Goal: Transaction & Acquisition: Purchase product/service

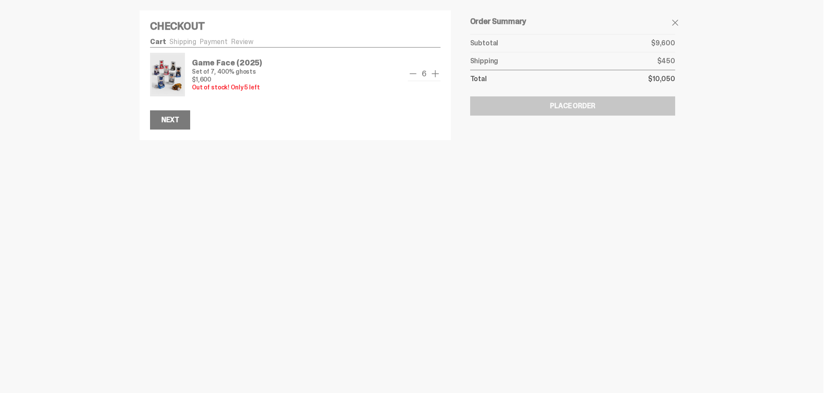
click at [437, 74] on span "add one" at bounding box center [435, 73] width 10 height 10
click at [415, 73] on span "remove one" at bounding box center [413, 73] width 10 height 10
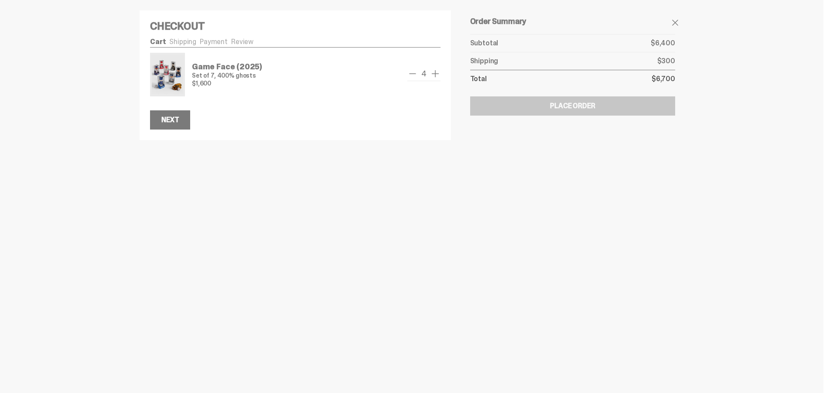
click at [437, 74] on span "add one" at bounding box center [435, 73] width 10 height 10
click at [417, 74] on span "remove one" at bounding box center [413, 73] width 10 height 10
click at [441, 76] on span "add one" at bounding box center [435, 73] width 10 height 10
click at [437, 76] on span "add one" at bounding box center [435, 73] width 10 height 10
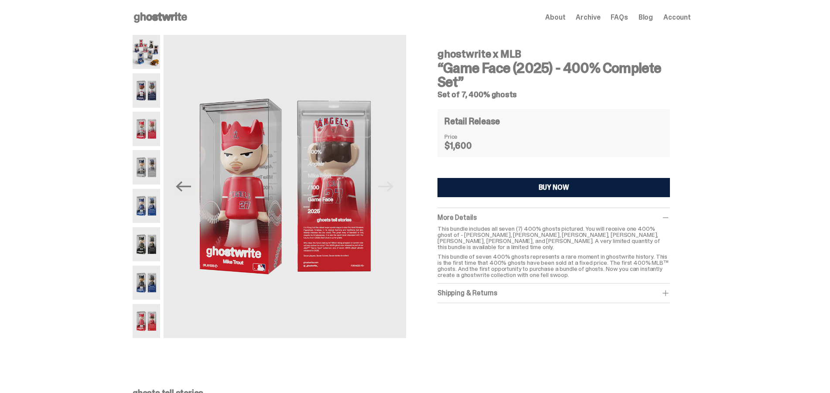
click at [61, 183] on div "ghostwrite x MLB “Game Face (2025) - 400% Complete Set” Set of 7, 400% ghosts P…" at bounding box center [411, 191] width 823 height 312
click at [141, 51] on img at bounding box center [146, 52] width 27 height 34
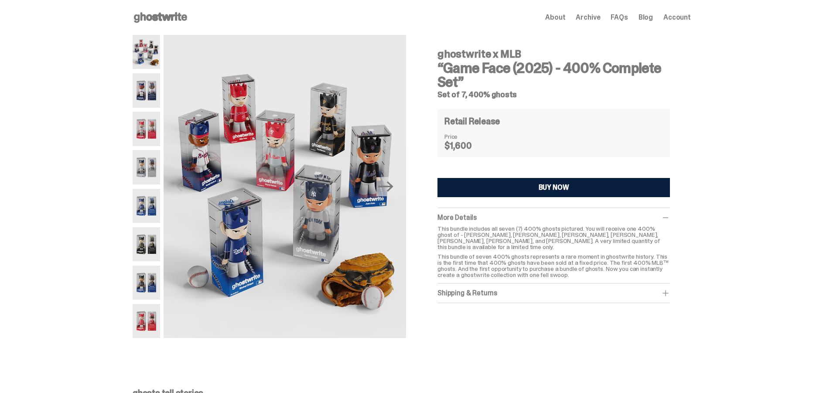
click at [142, 84] on img at bounding box center [146, 90] width 27 height 34
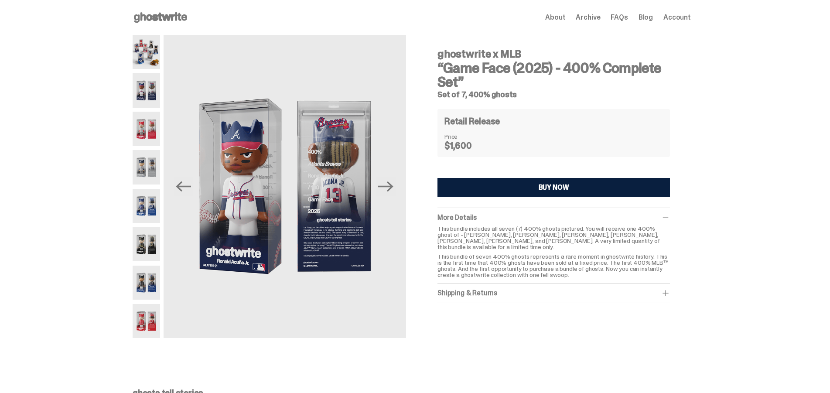
click at [147, 95] on img at bounding box center [146, 90] width 27 height 34
click at [151, 123] on img at bounding box center [146, 129] width 27 height 34
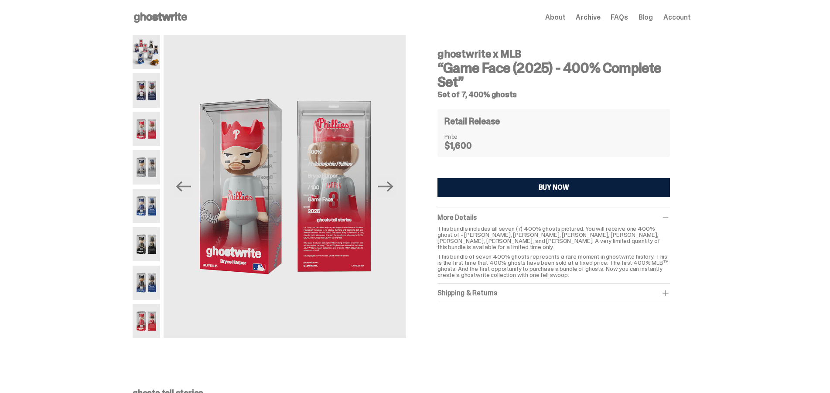
click at [152, 157] on img at bounding box center [146, 167] width 27 height 34
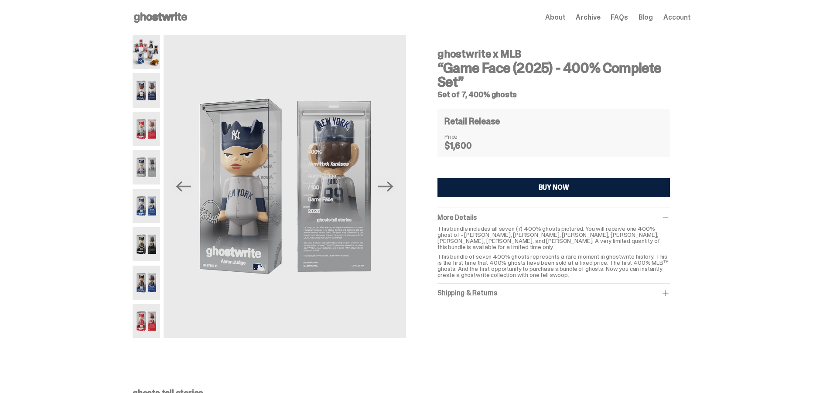
click at [143, 208] on img at bounding box center [146, 206] width 27 height 34
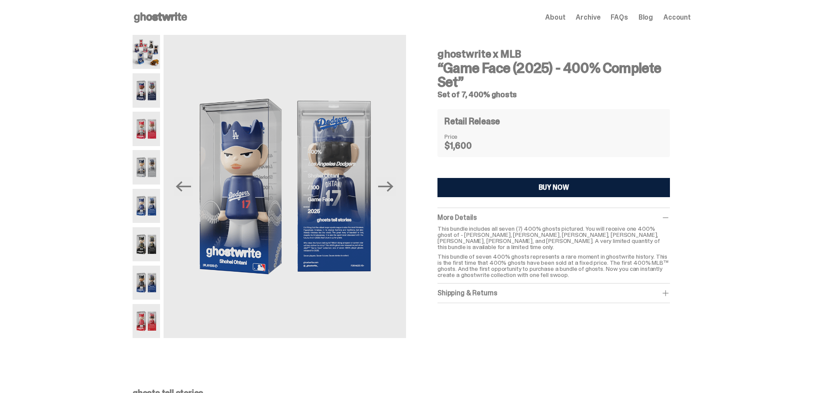
click at [147, 247] on img at bounding box center [146, 244] width 27 height 34
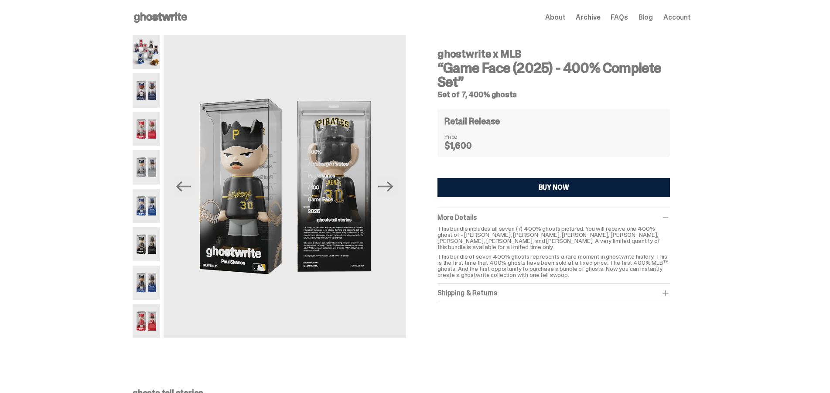
click at [147, 285] on img at bounding box center [146, 283] width 27 height 34
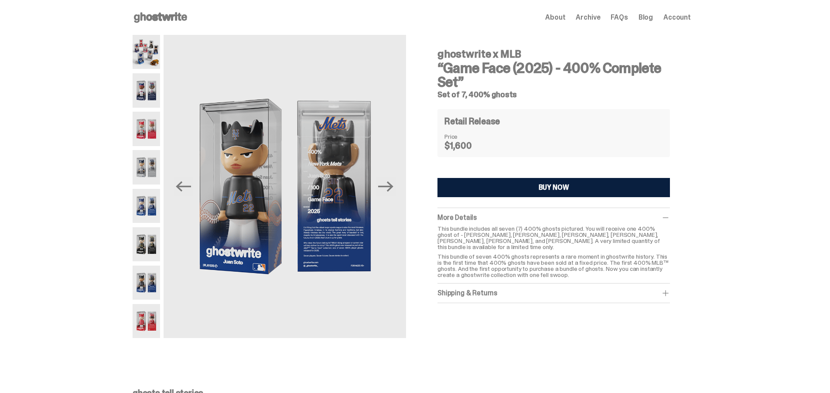
click at [146, 329] on img at bounding box center [146, 321] width 27 height 34
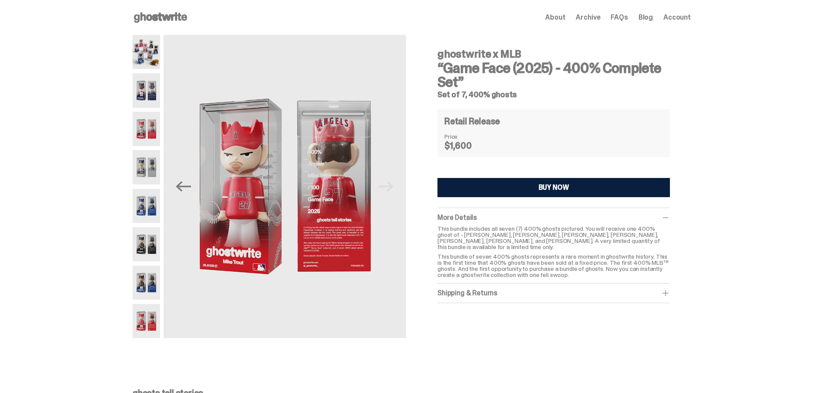
click at [151, 287] on img at bounding box center [146, 283] width 27 height 34
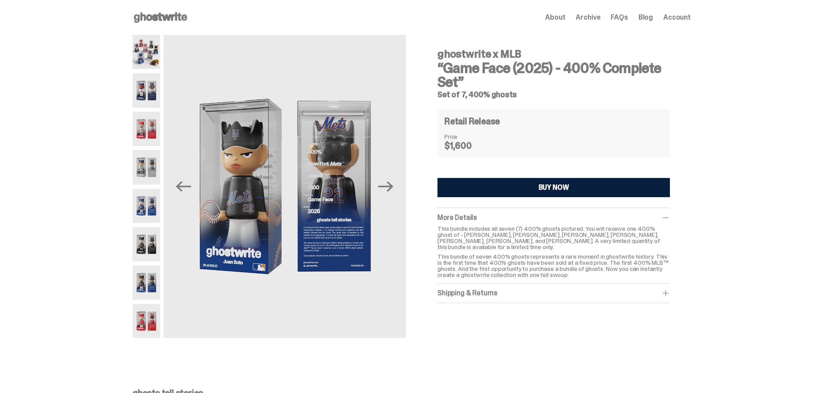
click at [152, 49] on img at bounding box center [146, 52] width 27 height 34
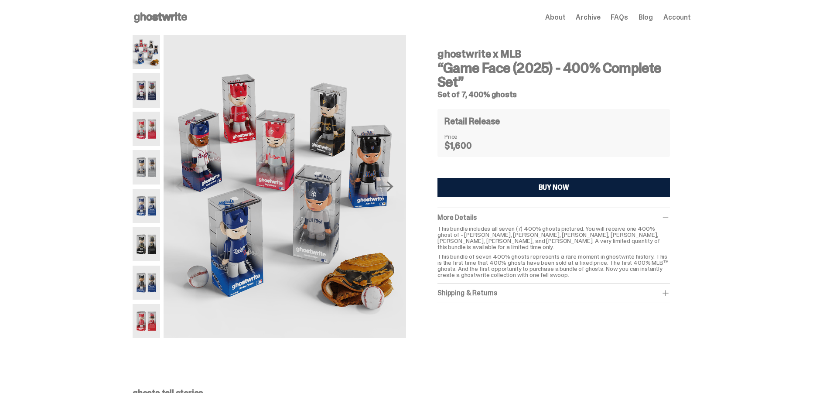
click at [152, 85] on img at bounding box center [146, 90] width 27 height 34
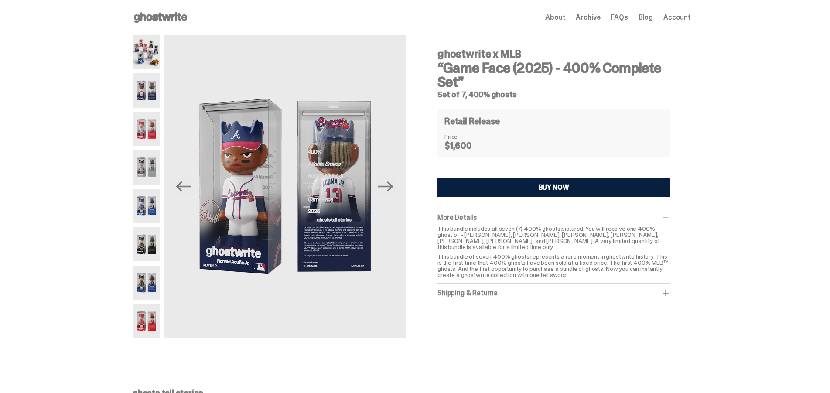
click at [147, 132] on img at bounding box center [146, 129] width 27 height 34
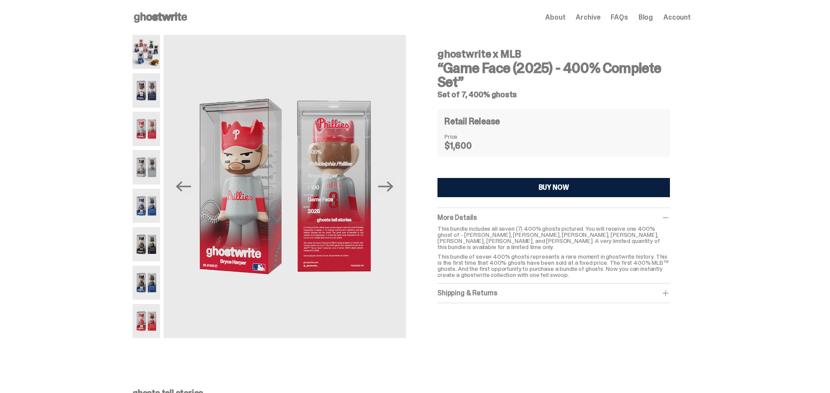
click at [140, 165] on img at bounding box center [146, 167] width 27 height 34
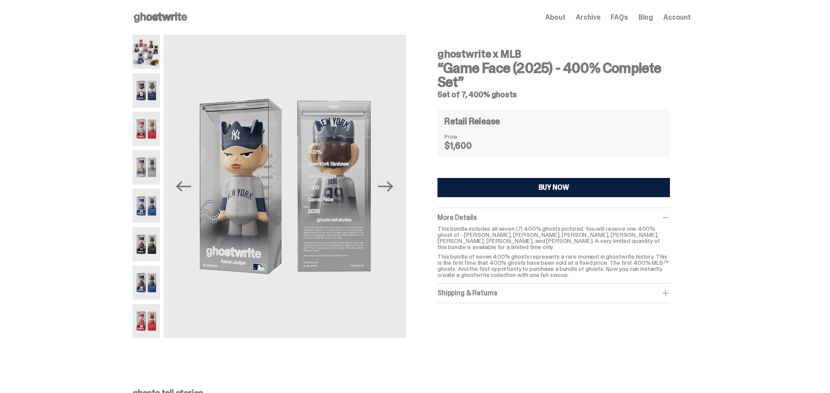
click at [152, 199] on img at bounding box center [146, 206] width 27 height 34
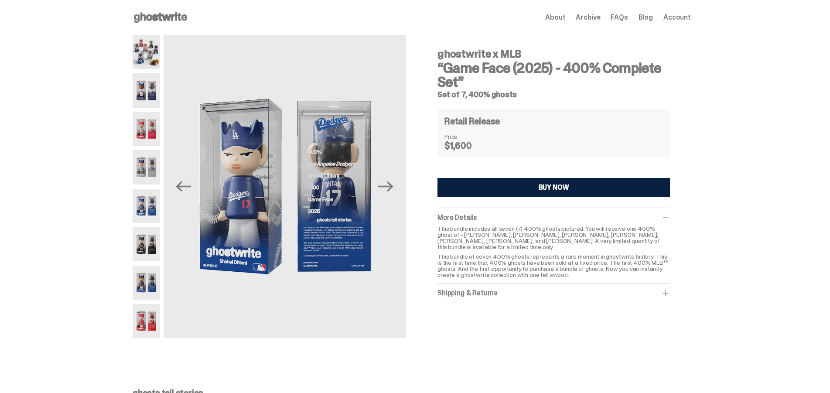
click at [155, 238] on img at bounding box center [146, 244] width 27 height 34
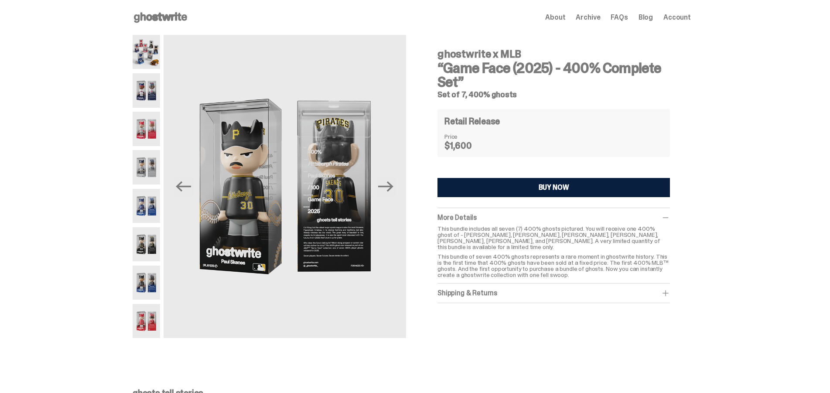
click at [151, 290] on img at bounding box center [146, 283] width 27 height 34
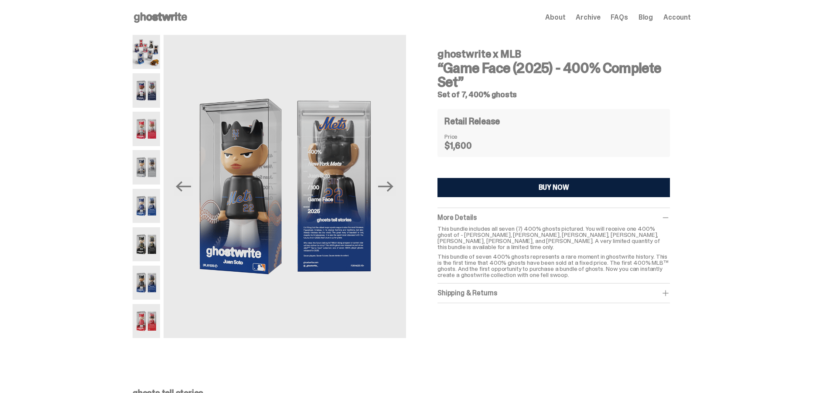
click at [147, 316] on img at bounding box center [146, 321] width 27 height 34
